Goal: Transaction & Acquisition: Obtain resource

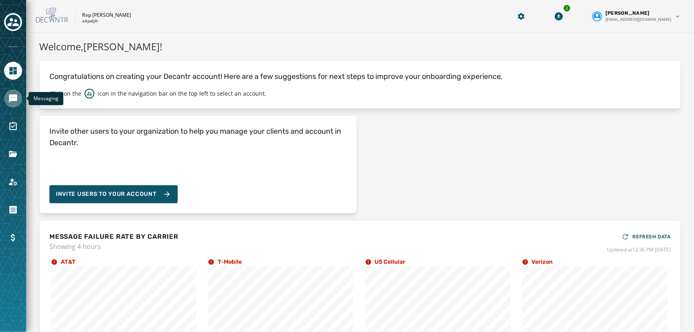
click at [10, 96] on icon "Navigate to Messaging" at bounding box center [13, 98] width 8 height 8
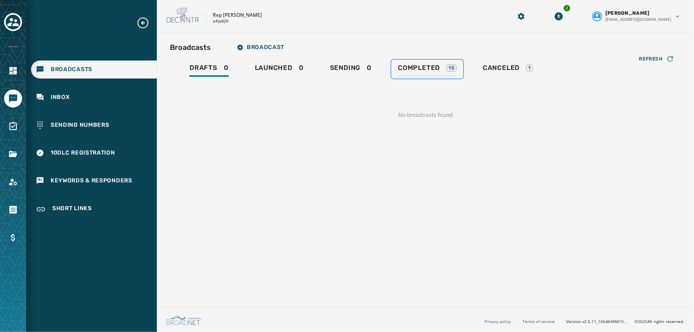
click at [431, 70] on span "Completed" at bounding box center [419, 68] width 42 height 8
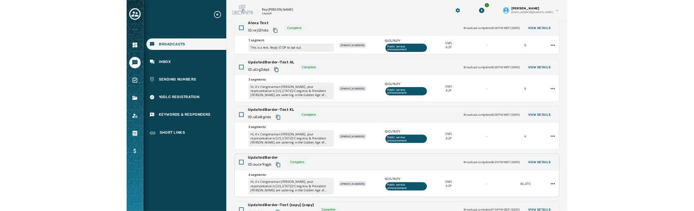
scroll to position [201, 0]
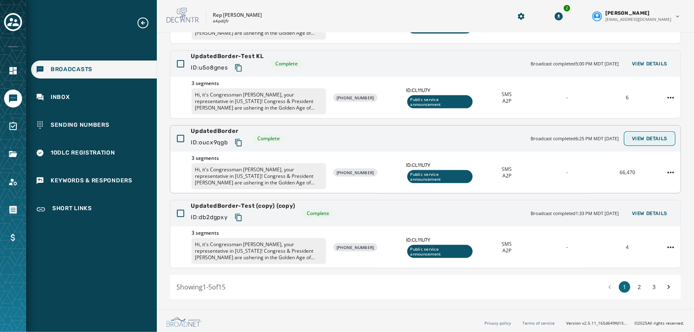
click at [640, 133] on button "View Details" at bounding box center [649, 138] width 49 height 11
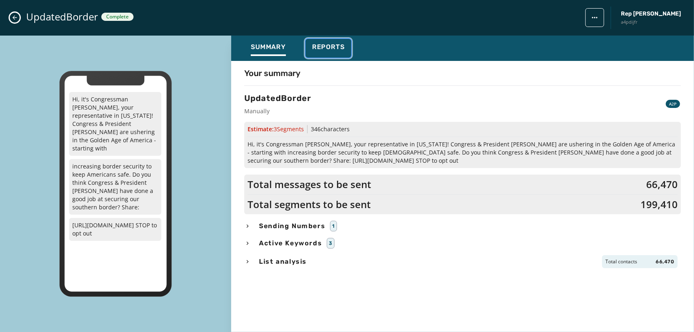
click at [325, 55] on div "Reports" at bounding box center [328, 49] width 33 height 13
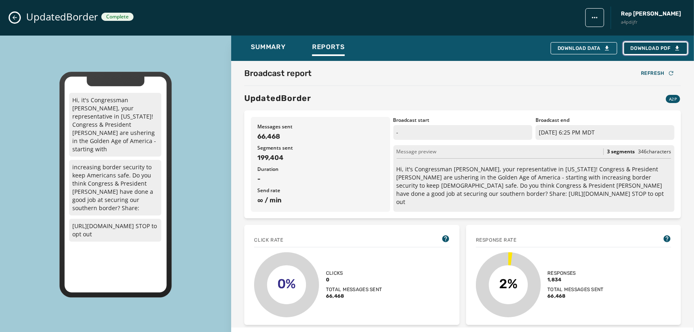
click at [658, 45] on span "Download PDF" at bounding box center [656, 48] width 50 height 7
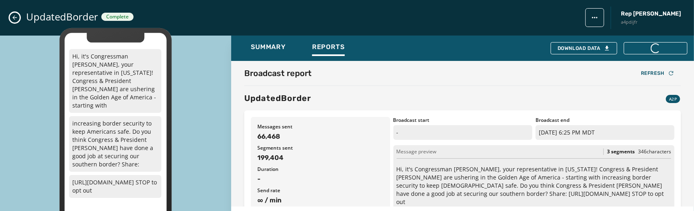
click at [463, 101] on div "UpdatedBorder A2P" at bounding box center [462, 97] width 437 height 11
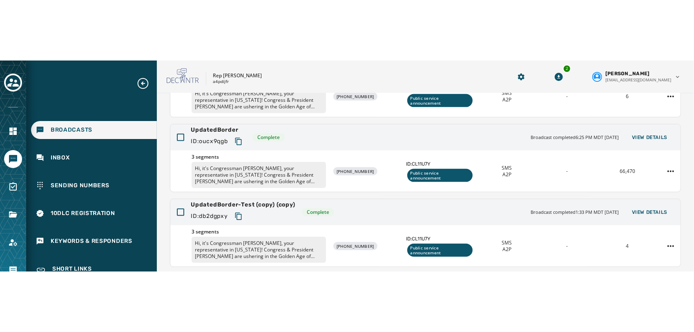
scroll to position [263, 0]
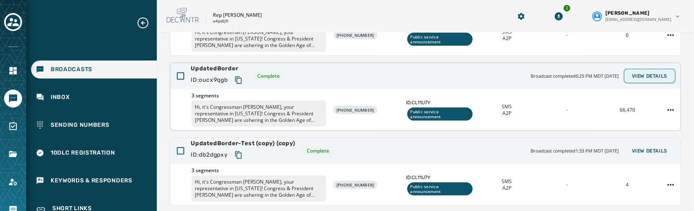
click at [647, 78] on button "View Details" at bounding box center [649, 75] width 49 height 11
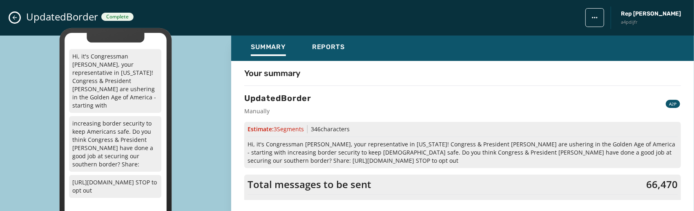
click at [343, 38] on div "Summary Reports" at bounding box center [462, 48] width 463 height 25
click at [335, 44] on span "Reports" at bounding box center [328, 47] width 33 height 8
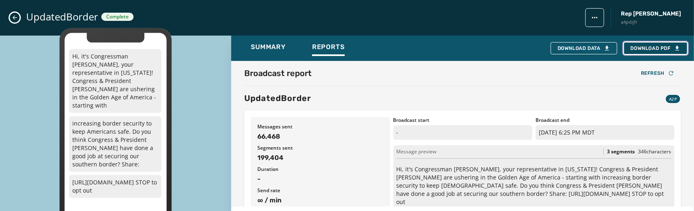
click at [655, 51] on span "Download PDF" at bounding box center [656, 48] width 50 height 7
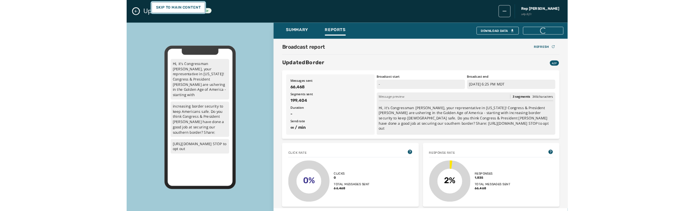
scroll to position [201, 0]
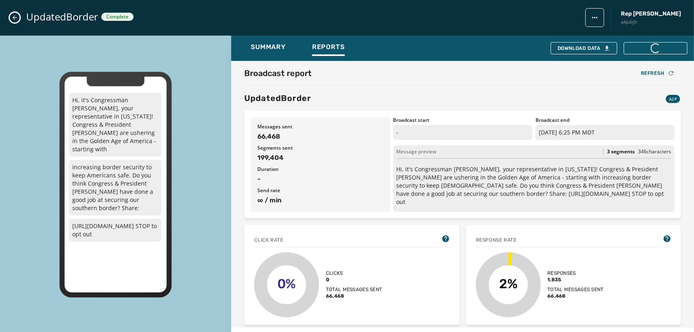
click at [12, 19] on icon "Close admin drawer" at bounding box center [14, 17] width 7 height 7
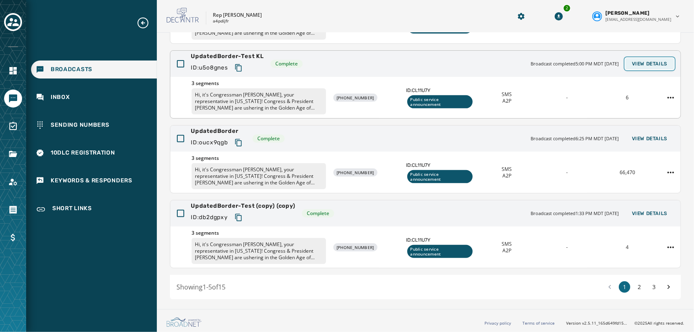
click at [648, 60] on span "View Details" at bounding box center [650, 63] width 36 height 7
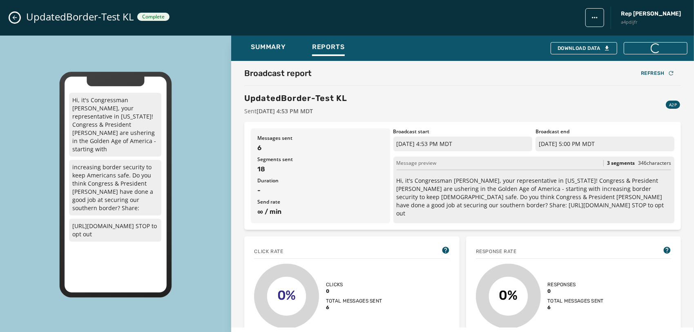
click at [16, 19] on icon "Close admin drawer" at bounding box center [14, 17] width 7 height 7
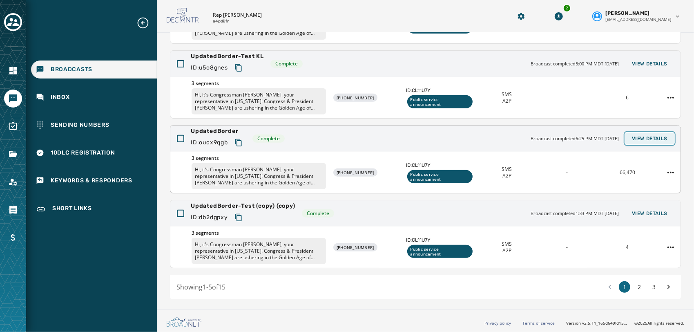
click at [657, 138] on span "View Details" at bounding box center [650, 138] width 36 height 7
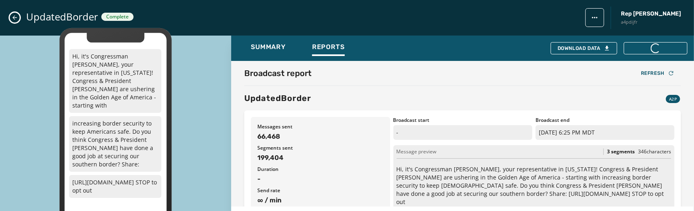
click at [385, 87] on div "Broadcast report Refresh UpdatedBorder A2P" at bounding box center [462, 85] width 437 height 36
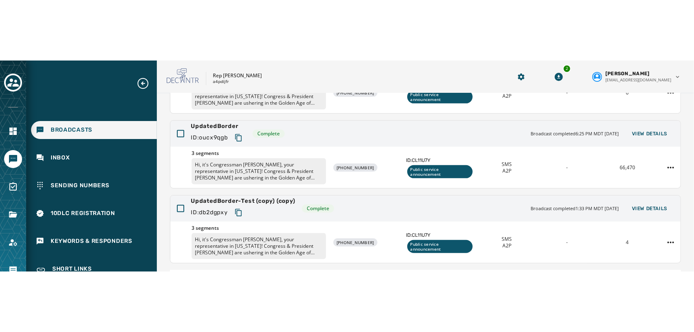
scroll to position [266, 0]
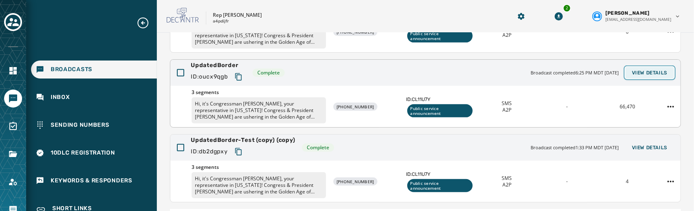
click at [641, 69] on span "View Details" at bounding box center [650, 72] width 36 height 7
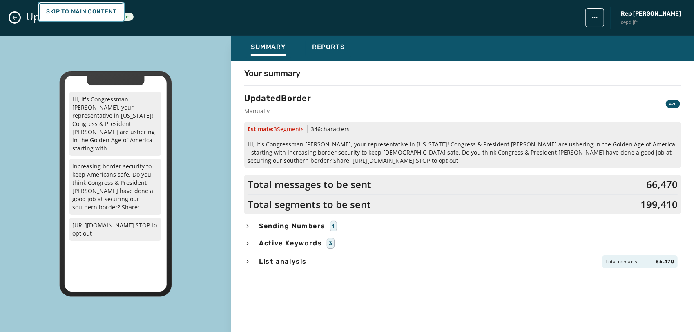
scroll to position [201, 0]
click at [104, 9] on link "Skip To Main Content" at bounding box center [81, 11] width 84 height 17
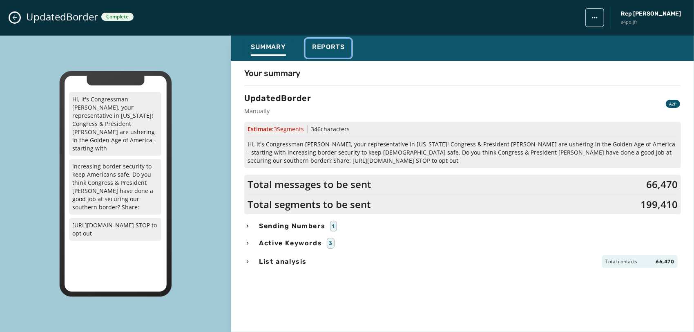
click at [335, 53] on div "Reports" at bounding box center [328, 49] width 33 height 13
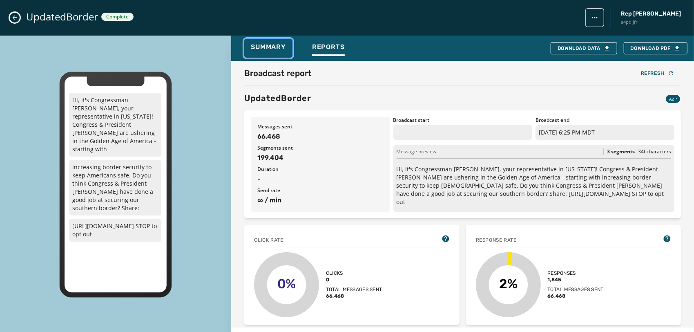
click at [279, 43] on span "Summary" at bounding box center [268, 47] width 35 height 8
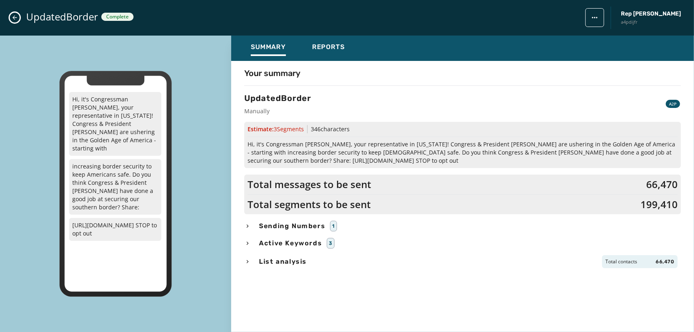
click at [381, 151] on span "Hi, it's Congressman [PERSON_NAME], your representative in [US_STATE]! Congress…" at bounding box center [463, 152] width 430 height 25
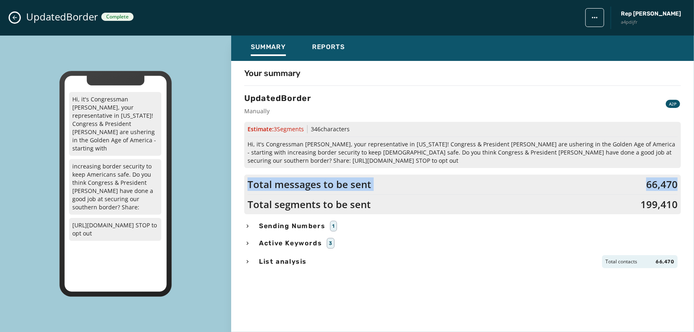
drag, startPoint x: 678, startPoint y: 182, endPoint x: 629, endPoint y: 194, distance: 50.5
click at [629, 194] on div "Total messages to be sent 66,470 Total segments to be sent 199,410" at bounding box center [462, 194] width 437 height 40
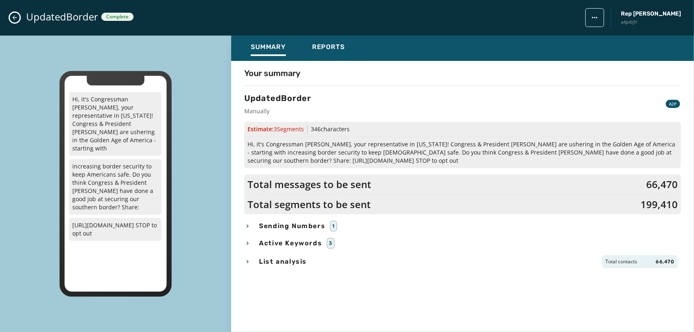
click at [629, 194] on div "Total messages to be sent 66,470 Total segments to be sent 199,410" at bounding box center [462, 194] width 437 height 40
click at [327, 45] on span "Reports" at bounding box center [328, 47] width 33 height 8
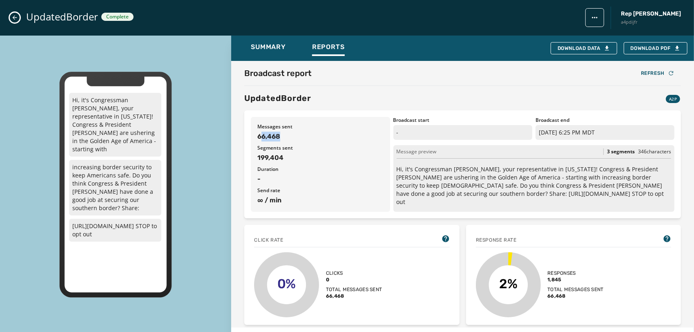
drag, startPoint x: 262, startPoint y: 137, endPoint x: 283, endPoint y: 134, distance: 21.4
click at [283, 134] on span "66,468" at bounding box center [320, 137] width 126 height 10
click at [281, 136] on span "66,468" at bounding box center [320, 137] width 126 height 10
click at [270, 48] on span "Summary" at bounding box center [268, 47] width 35 height 8
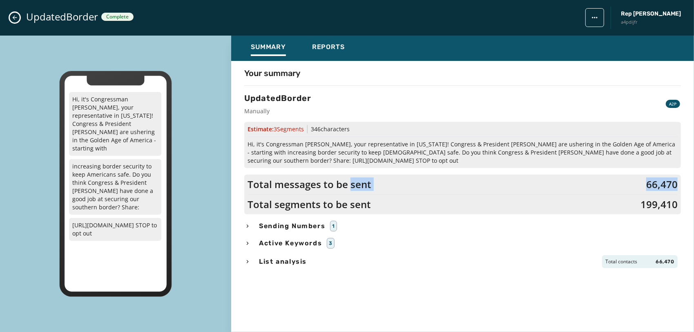
drag, startPoint x: 349, startPoint y: 181, endPoint x: 679, endPoint y: 183, distance: 330.5
click at [679, 183] on div "Total messages to be sent 66,470 Total segments to be sent 199,410" at bounding box center [462, 194] width 437 height 40
click at [502, 210] on div "Summary Reports Your summary UpdatedBorder Manually A2P Estimate: 3 Segment s 3…" at bounding box center [462, 181] width 463 height 290
click at [252, 210] on div "List analysis Total contacts 66,470" at bounding box center [462, 261] width 437 height 13
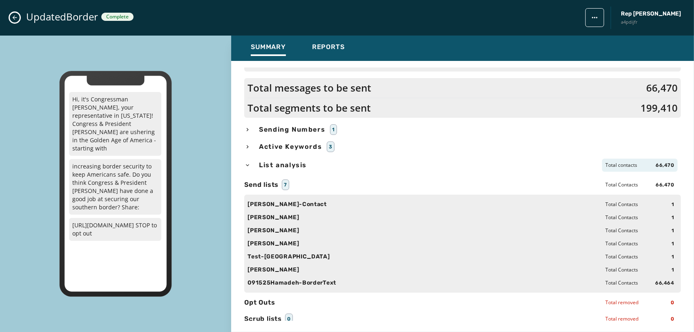
scroll to position [100, 0]
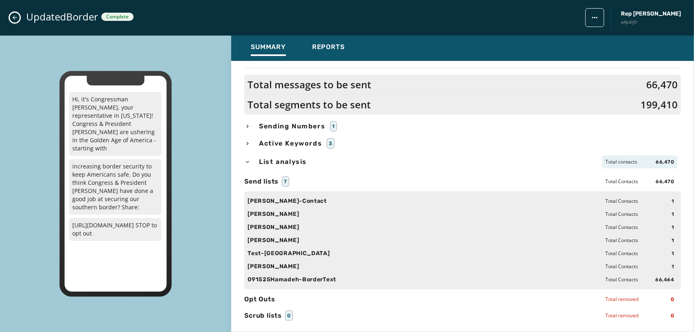
click at [266, 163] on span "List analysis" at bounding box center [282, 162] width 51 height 10
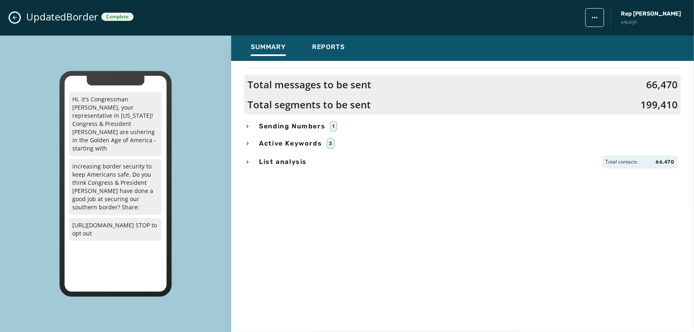
scroll to position [0, 0]
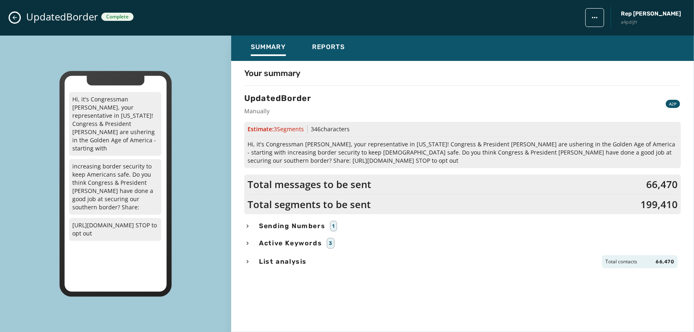
click at [10, 17] on button "Close admin drawer" at bounding box center [15, 18] width 10 height 10
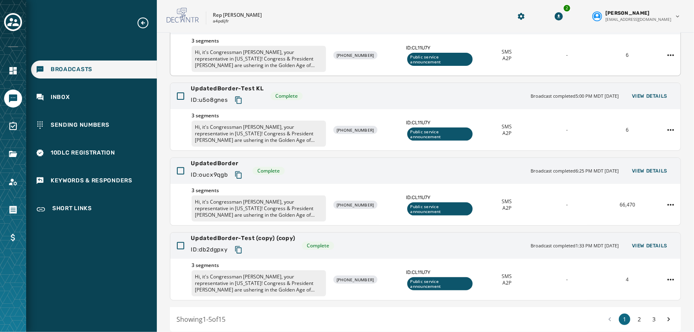
scroll to position [201, 0]
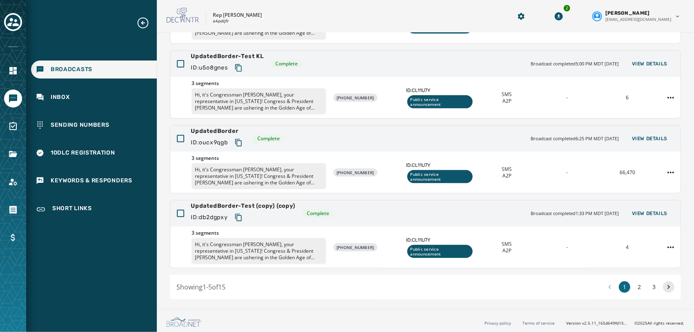
click at [665, 210] on icon at bounding box center [669, 286] width 8 height 11
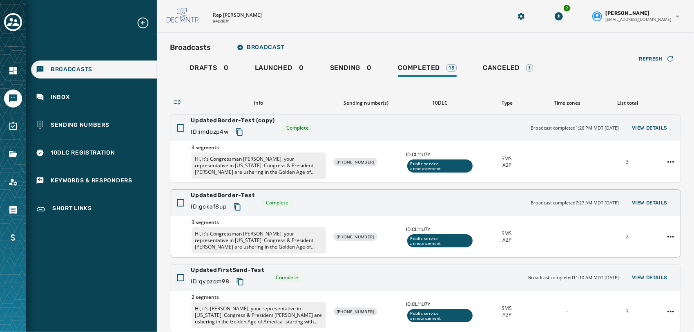
scroll to position [214, 0]
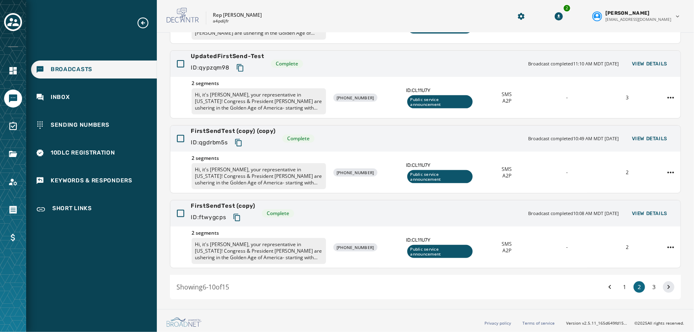
click at [665, 210] on icon at bounding box center [669, 286] width 8 height 11
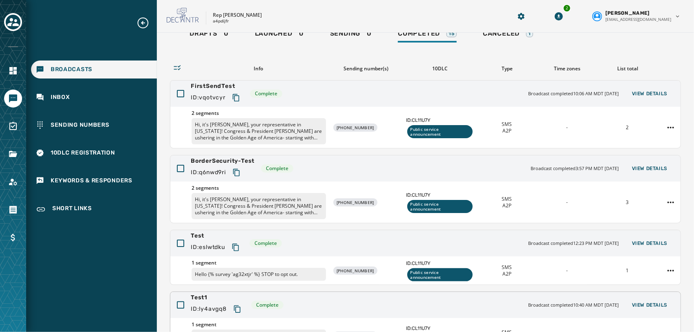
scroll to position [30, 0]
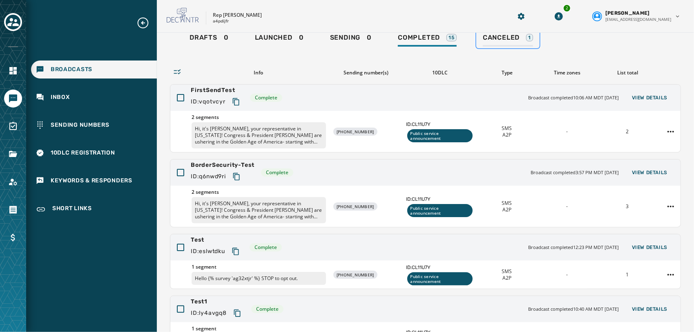
click at [494, 43] on div "Canceled 1" at bounding box center [508, 39] width 50 height 13
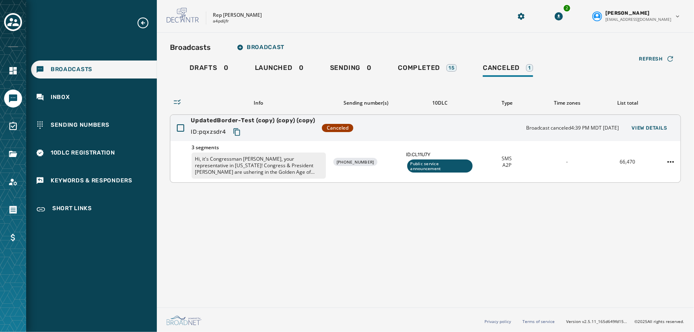
click at [276, 125] on div "ID: pqxzsdr4" at bounding box center [253, 132] width 125 height 15
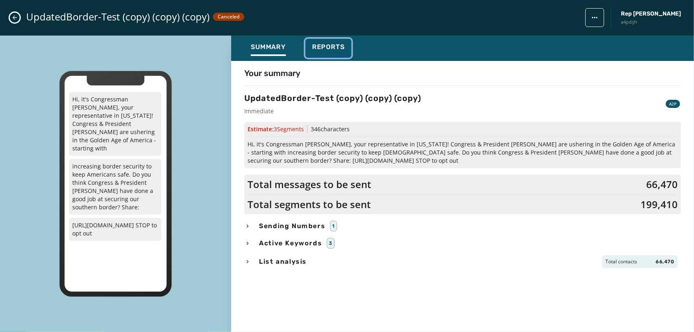
click at [320, 44] on span "Reports" at bounding box center [328, 47] width 33 height 8
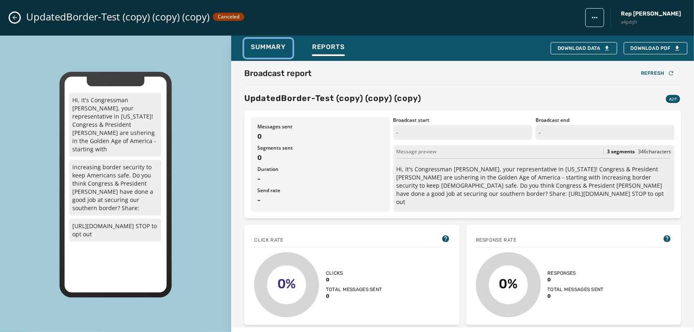
click at [270, 43] on span "Summary" at bounding box center [268, 47] width 35 height 8
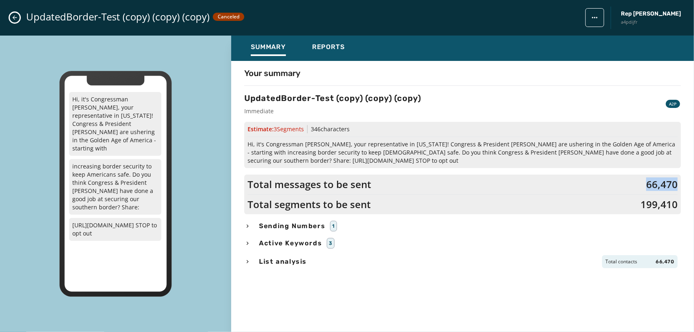
drag, startPoint x: 646, startPoint y: 182, endPoint x: 679, endPoint y: 185, distance: 33.2
click at [679, 185] on div "Total messages to be sent 66,470 Total segments to be sent 199,410" at bounding box center [462, 194] width 437 height 40
click at [598, 183] on div "Total messages to be sent 66,470" at bounding box center [463, 184] width 430 height 13
click at [16, 17] on icon "Close admin drawer" at bounding box center [14, 17] width 7 height 7
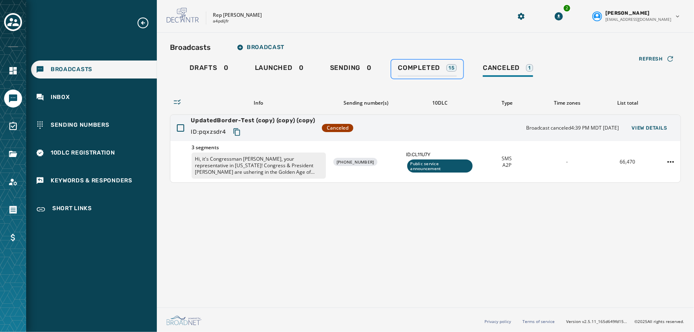
click at [432, 69] on span "Completed" at bounding box center [419, 68] width 42 height 8
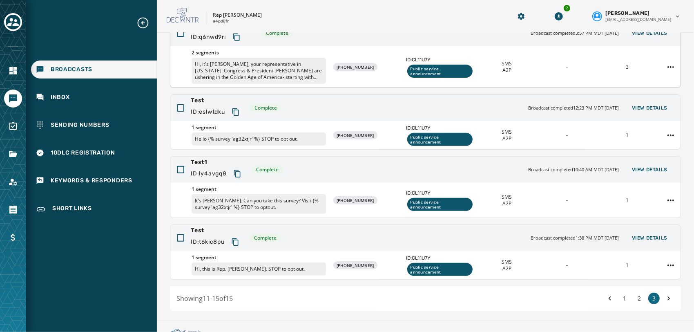
scroll to position [181, 0]
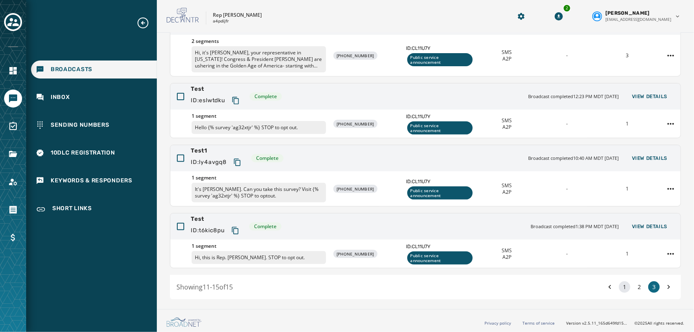
click at [619, 210] on button "1" at bounding box center [624, 286] width 11 height 11
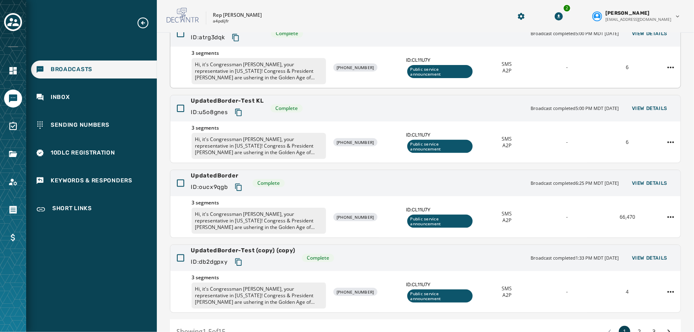
scroll to position [157, 0]
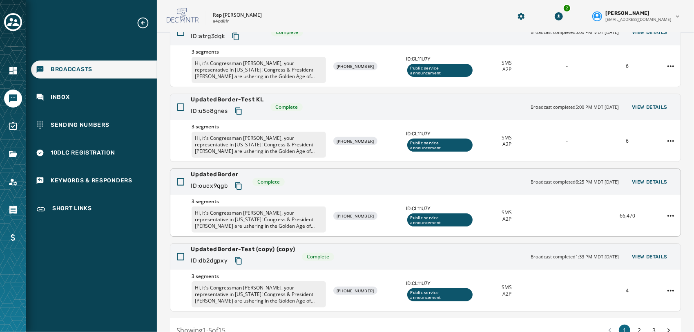
click at [531, 180] on span "Broadcast completed 6:25 PM MDT [DATE]" at bounding box center [575, 182] width 88 height 7
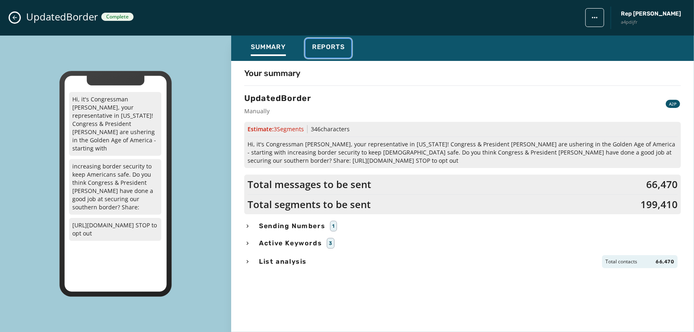
click at [320, 42] on button "Reports" at bounding box center [329, 48] width 46 height 19
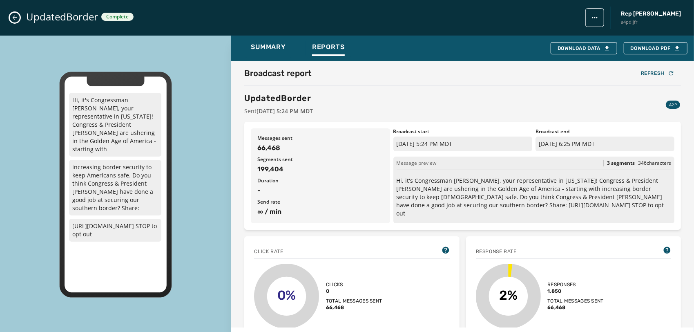
click at [14, 19] on icon "Close admin drawer" at bounding box center [14, 17] width 7 height 7
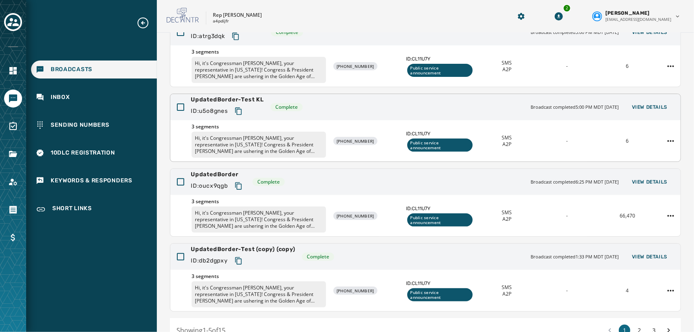
click at [540, 106] on span "Broadcast completed 5:00 PM MDT [DATE]" at bounding box center [575, 107] width 88 height 7
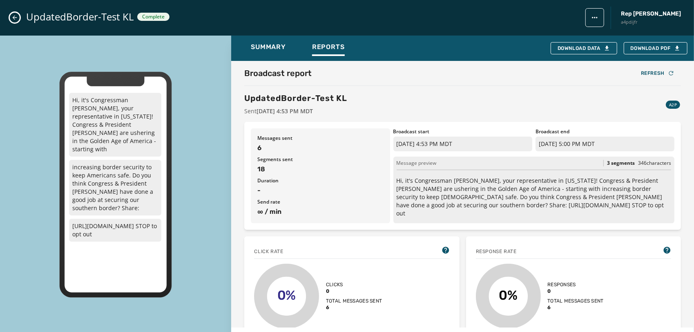
click at [12, 14] on icon "Close admin drawer" at bounding box center [14, 17] width 7 height 7
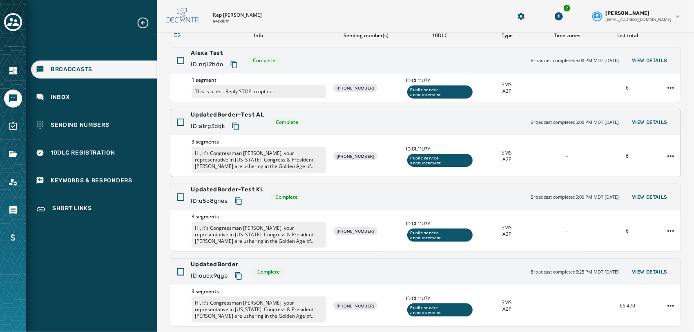
scroll to position [0, 0]
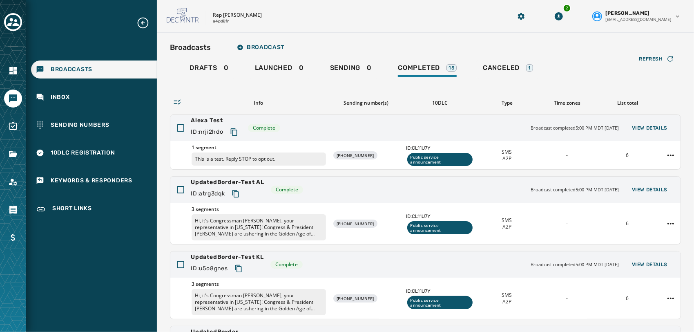
click at [223, 21] on p "a4pdijfr" at bounding box center [221, 21] width 16 height 6
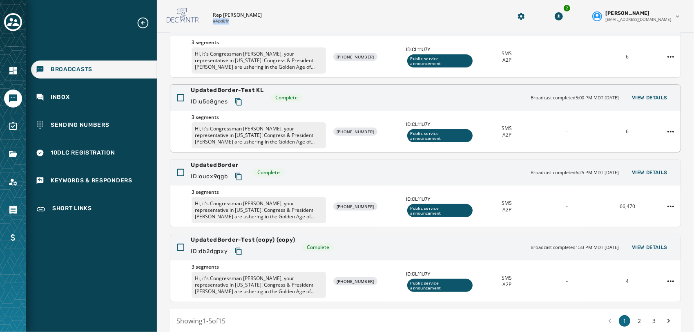
scroll to position [167, 0]
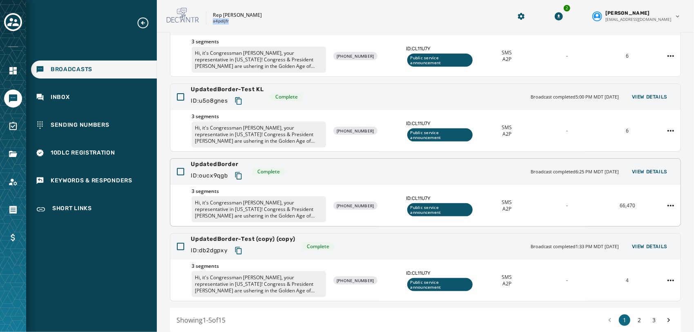
click at [241, 176] on icon "Copy text to clipboard" at bounding box center [238, 176] width 8 height 8
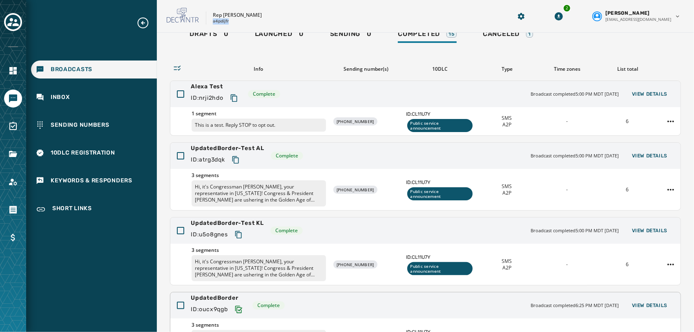
scroll to position [33, 0]
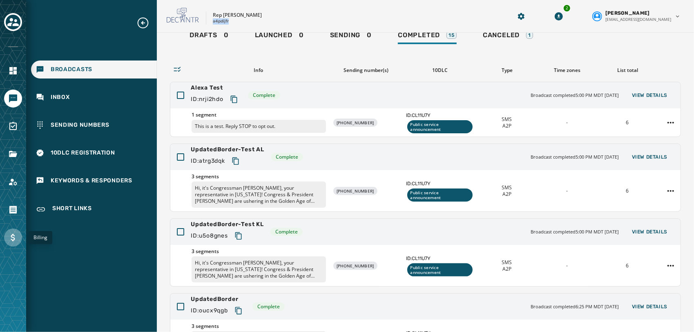
click at [15, 210] on icon "Navigate to Billing" at bounding box center [13, 237] width 10 height 10
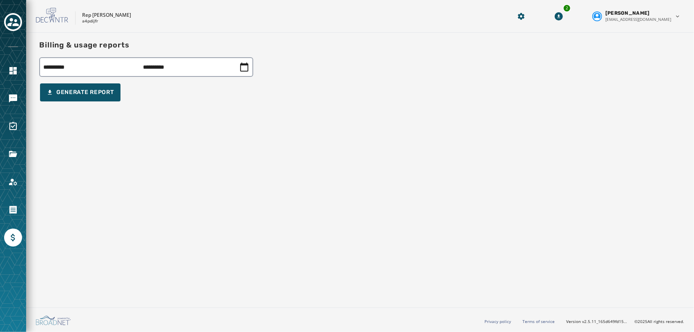
click at [221, 190] on div "**********" at bounding box center [360, 168] width 668 height 271
click at [12, 16] on div "Toggle account select drawer" at bounding box center [13, 22] width 15 height 15
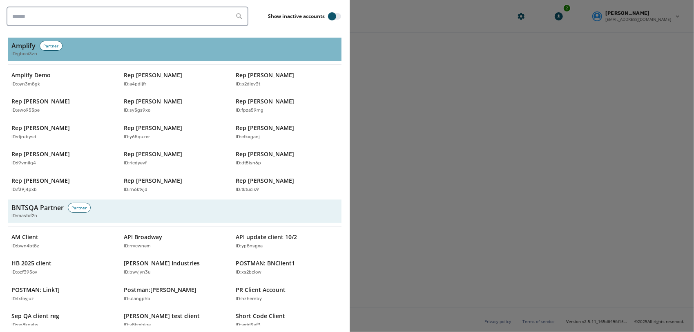
click at [25, 52] on span "ID: gbcoi3zn" at bounding box center [24, 54] width 26 height 7
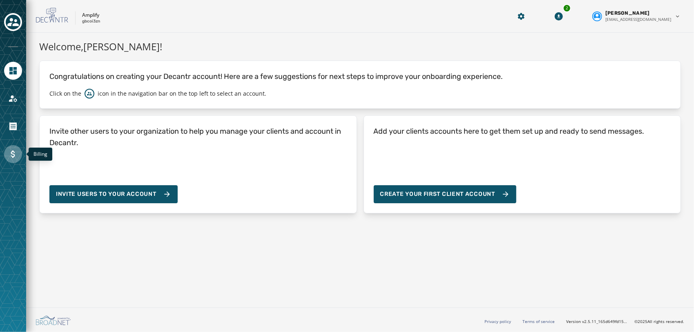
click at [9, 152] on icon "Navigate to Billing" at bounding box center [13, 154] width 10 height 10
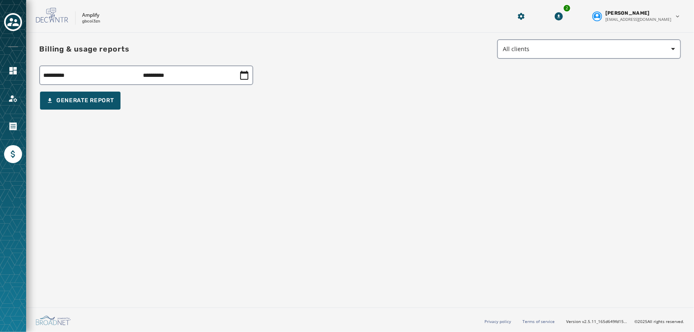
click at [242, 76] on icon at bounding box center [244, 75] width 10 height 10
click at [98, 74] on div "**********" at bounding box center [146, 75] width 214 height 20
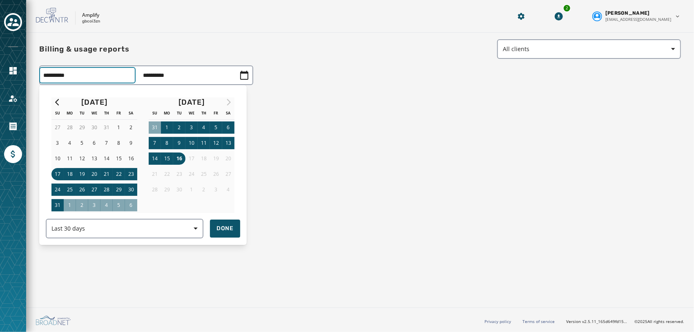
click at [167, 145] on button "8" at bounding box center [167, 143] width 12 height 12
type input "**********"
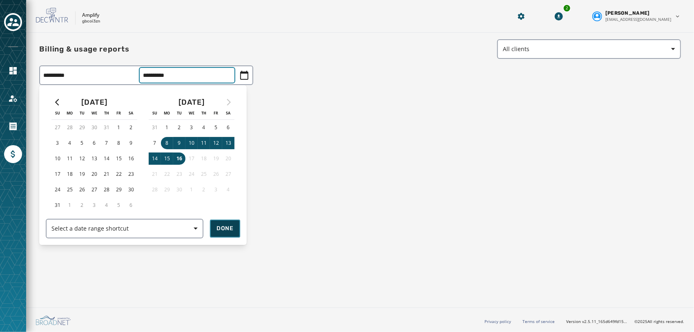
click at [230, 210] on span "Done" at bounding box center [224, 228] width 17 height 8
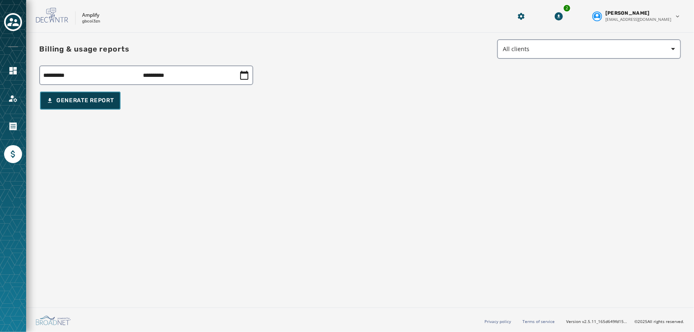
click at [95, 97] on div "Generate Report" at bounding box center [80, 100] width 67 height 8
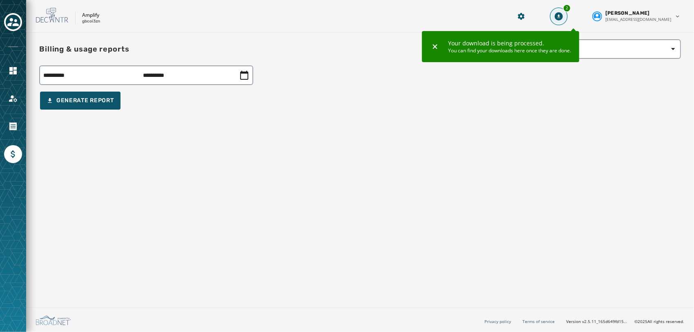
click at [563, 17] on icon "Download Menu" at bounding box center [559, 16] width 8 height 8
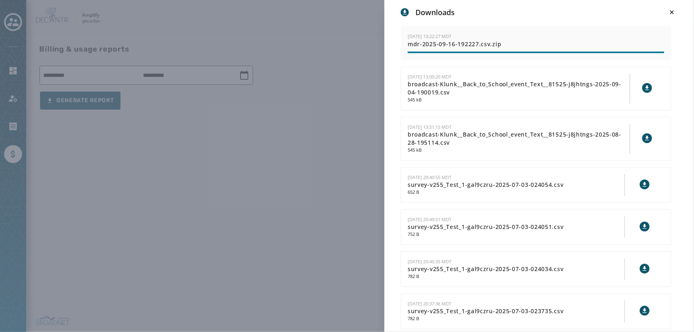
click at [298, 116] on div "Downloads [DATE] 13:22:27 MDT mdr-2025-09-16-192227.csv.zip [DATE] 13:00:20 MDT…" at bounding box center [347, 166] width 694 height 332
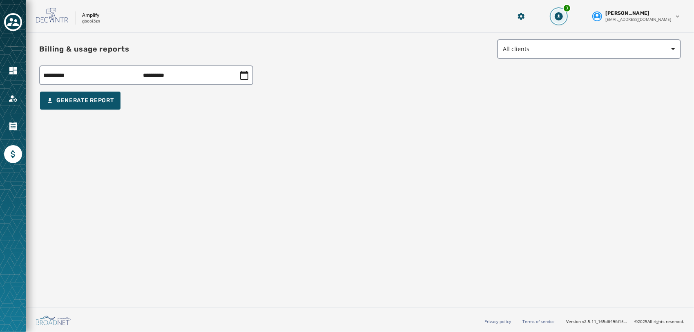
click at [566, 13] on button "3" at bounding box center [558, 16] width 15 height 15
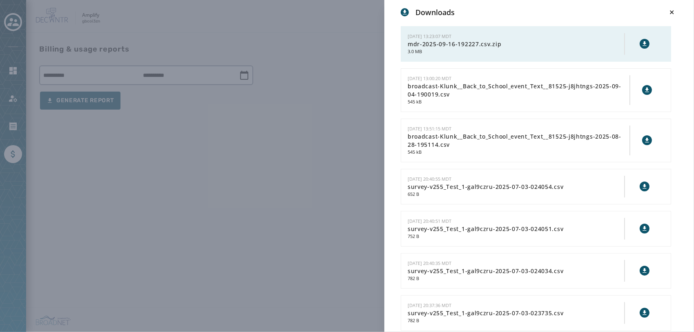
click at [641, 42] on icon at bounding box center [644, 43] width 7 height 7
click at [337, 210] on div "Downloads [DATE] 13:23:07 MDT mdr-2025-09-16-192227.csv.zip 3.0 MB [DATE] 13:00…" at bounding box center [347, 166] width 694 height 332
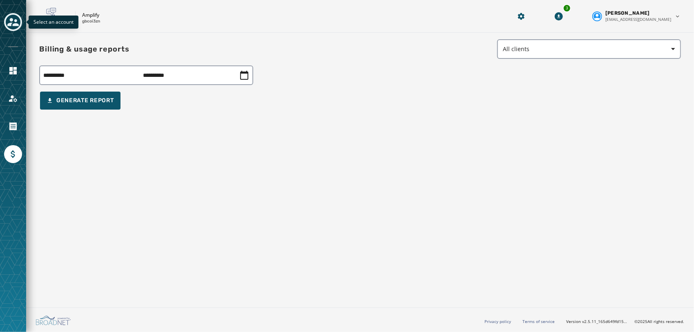
click at [16, 20] on icon "Toggle account select drawer" at bounding box center [12, 22] width 11 height 8
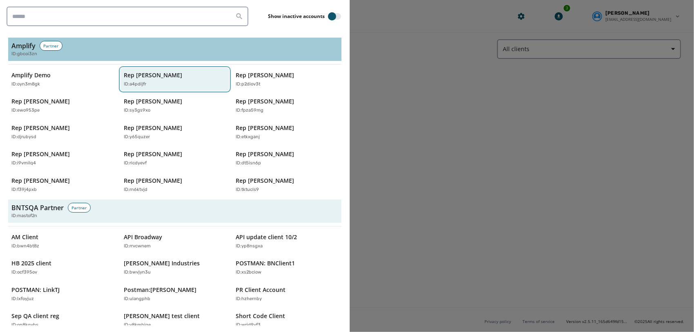
click at [177, 73] on p "Rep [PERSON_NAME]" at bounding box center [153, 75] width 58 height 8
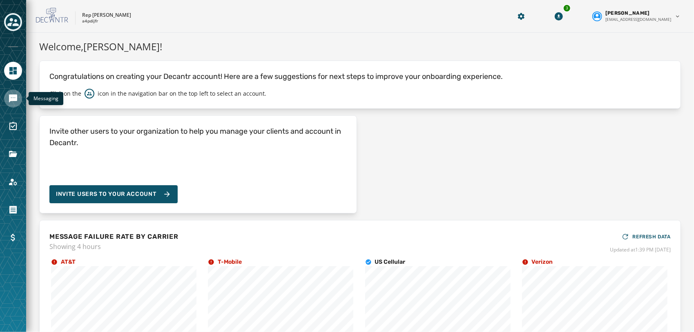
click at [16, 96] on icon "Navigate to Messaging" at bounding box center [13, 98] width 8 height 8
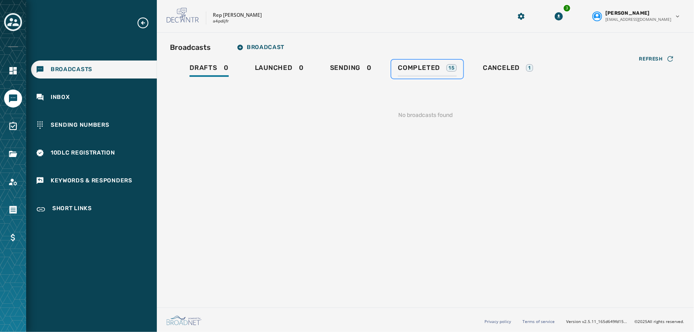
click at [413, 71] on span "Completed" at bounding box center [419, 68] width 42 height 8
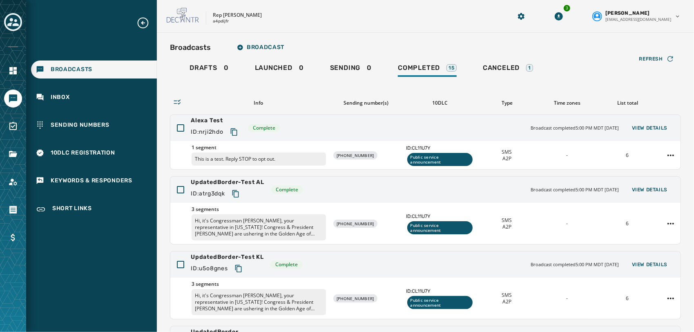
click at [221, 22] on p "a4pdijfr" at bounding box center [221, 21] width 16 height 6
copy p "a4pdijfr"
click at [423, 33] on div "Broadcasts Broadcast Drafts 0 Launched 0 Sending 0 Completed 15 Canceled 1 Refr…" at bounding box center [425, 269] width 537 height 473
